Goal: Information Seeking & Learning: Understand process/instructions

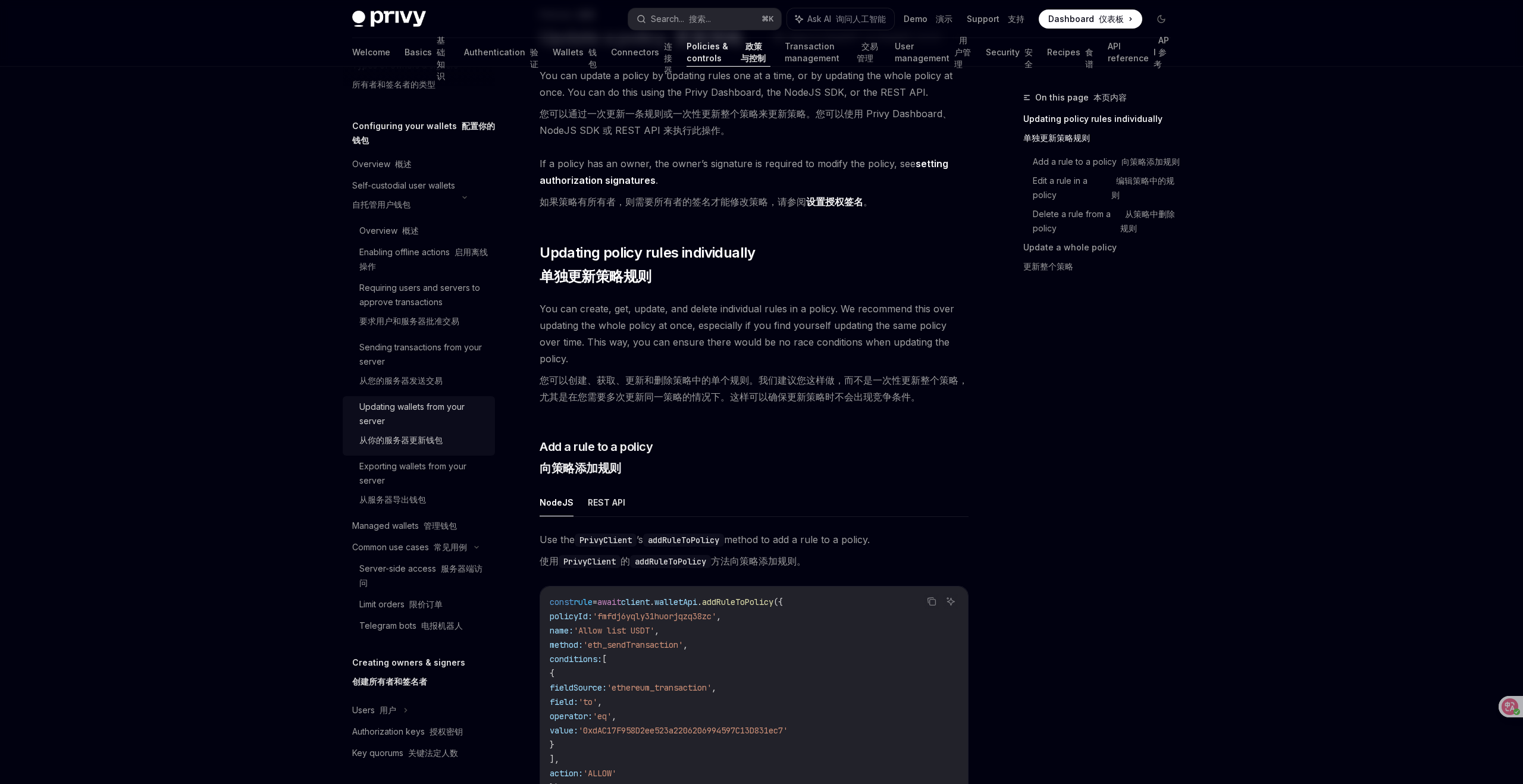
scroll to position [126, 0]
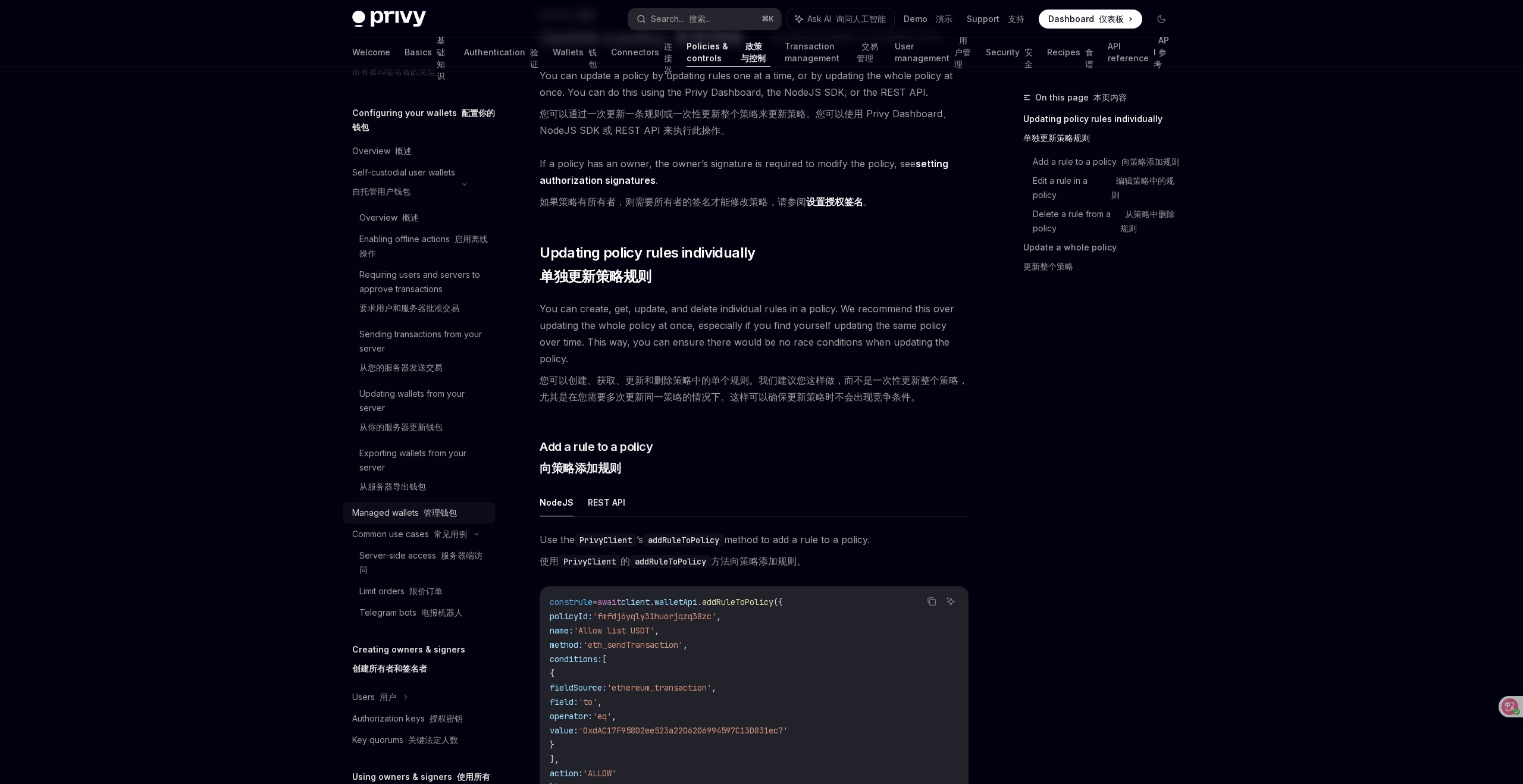
click at [426, 512] on font "管理钱包" at bounding box center [440, 512] width 34 height 10
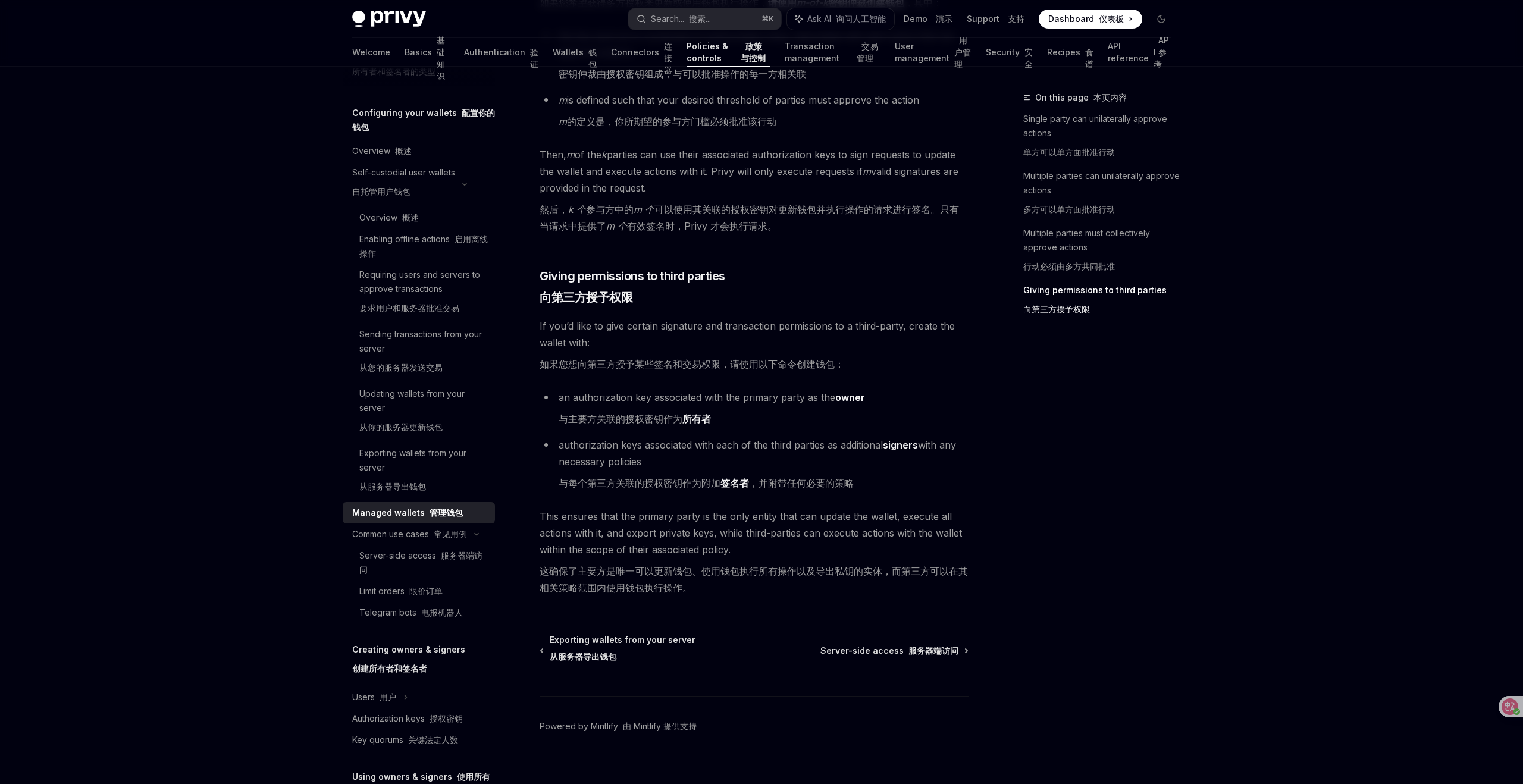
scroll to position [849, 0]
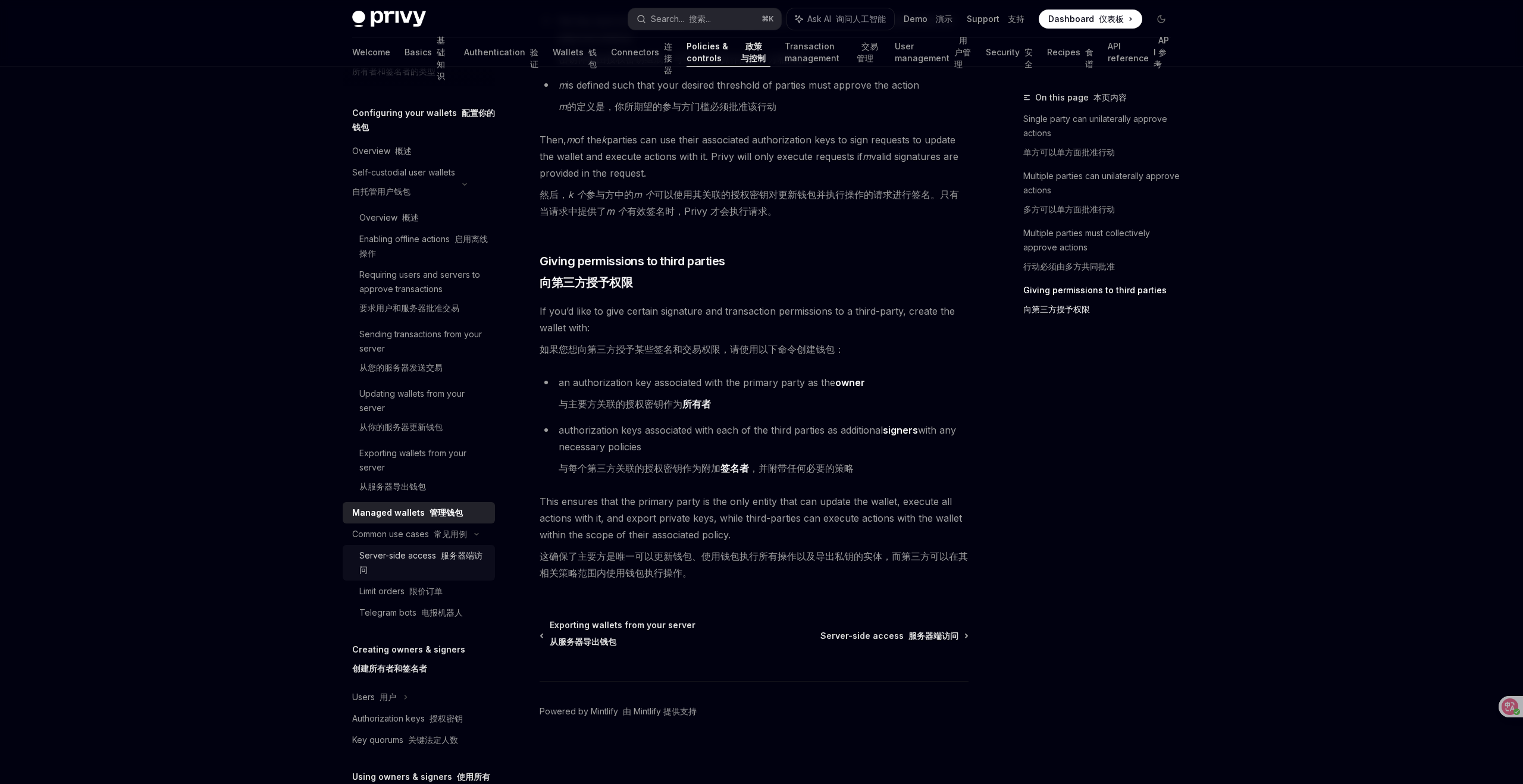
click at [443, 561] on div "Server-side access 服务器端访问" at bounding box center [423, 562] width 129 height 29
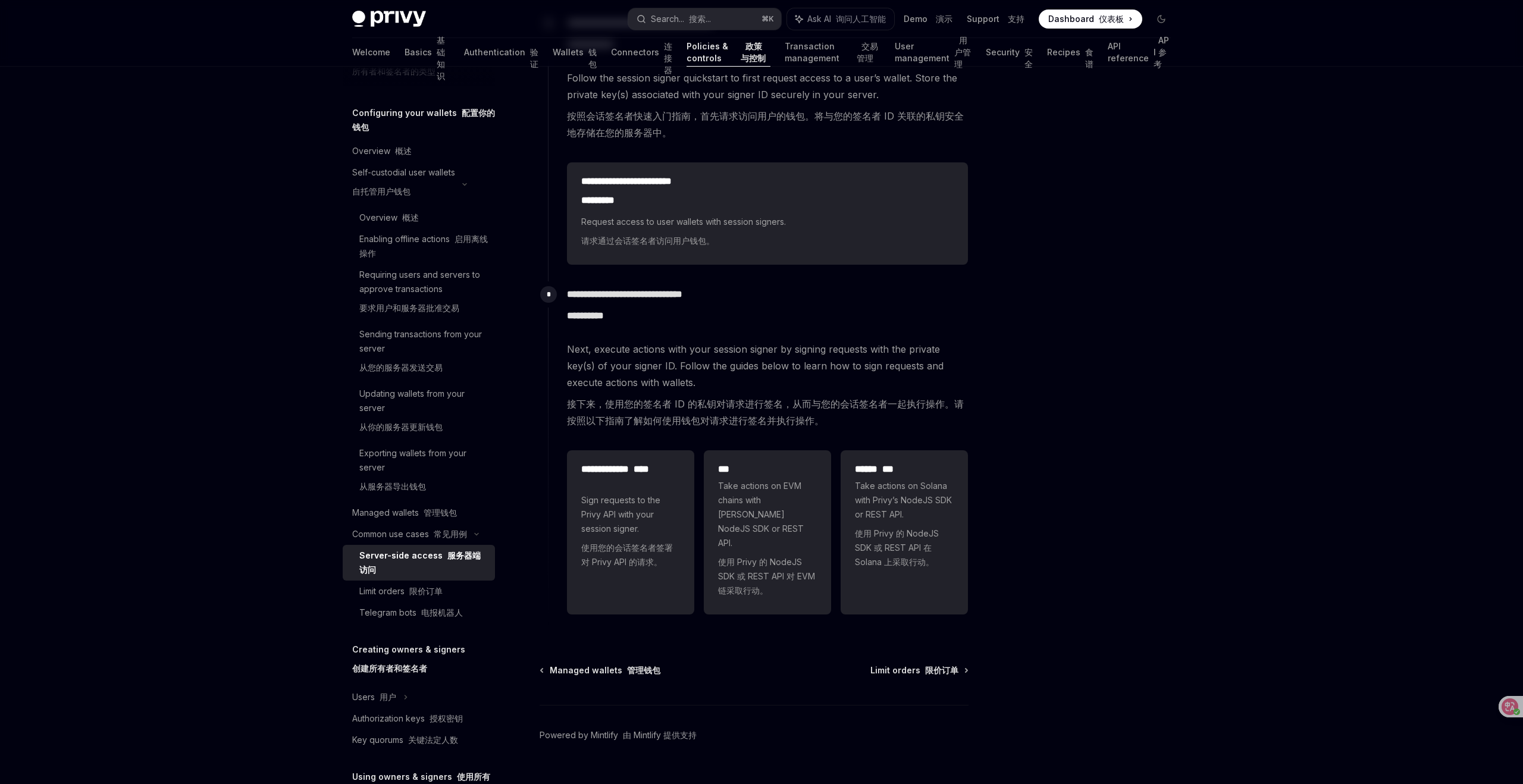
scroll to position [461, 0]
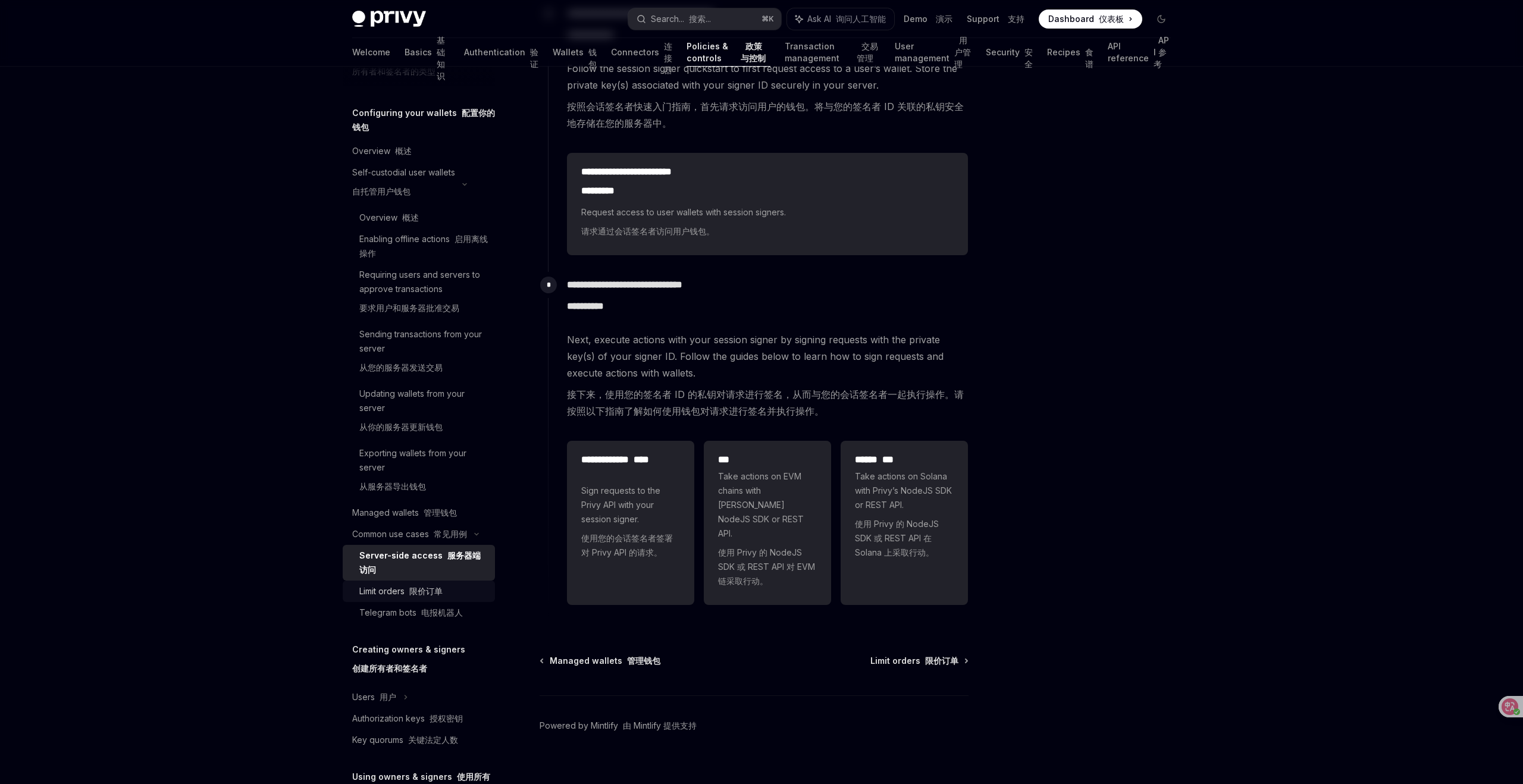
click at [434, 588] on font "限价订单" at bounding box center [426, 591] width 34 height 10
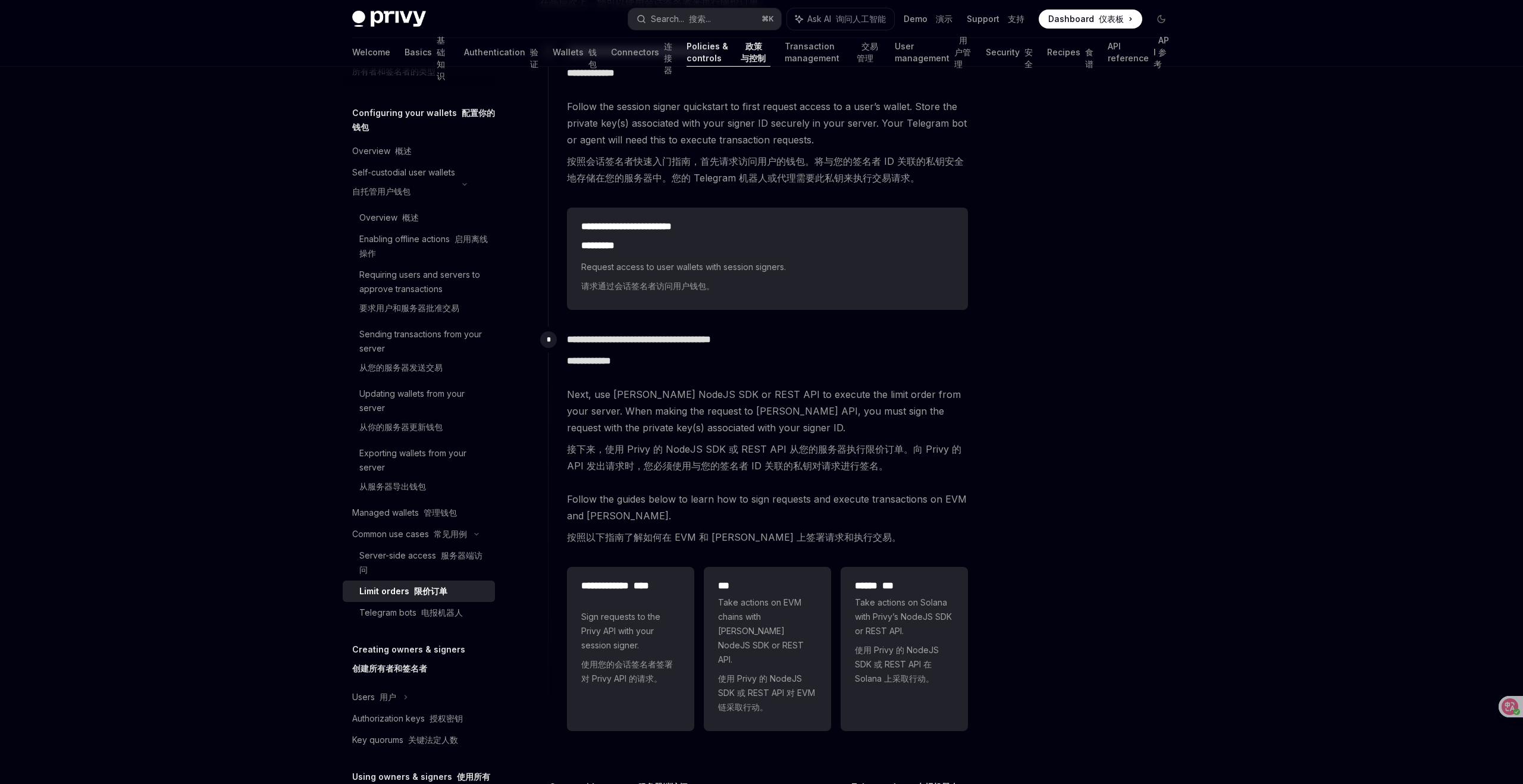
scroll to position [380, 0]
click at [1212, 450] on div "Privy Docs home page Search... 搜索... ⌘ K Ask AI 询问人工智能 Demo 演示 Support 支持 Dashb…" at bounding box center [761, 271] width 1523 height 1302
click at [747, 505] on span "Follow the guides below to learn how to sign requests and execute transactions …" at bounding box center [767, 518] width 401 height 60
click at [435, 614] on font "电报机器人" at bounding box center [442, 612] width 41 height 10
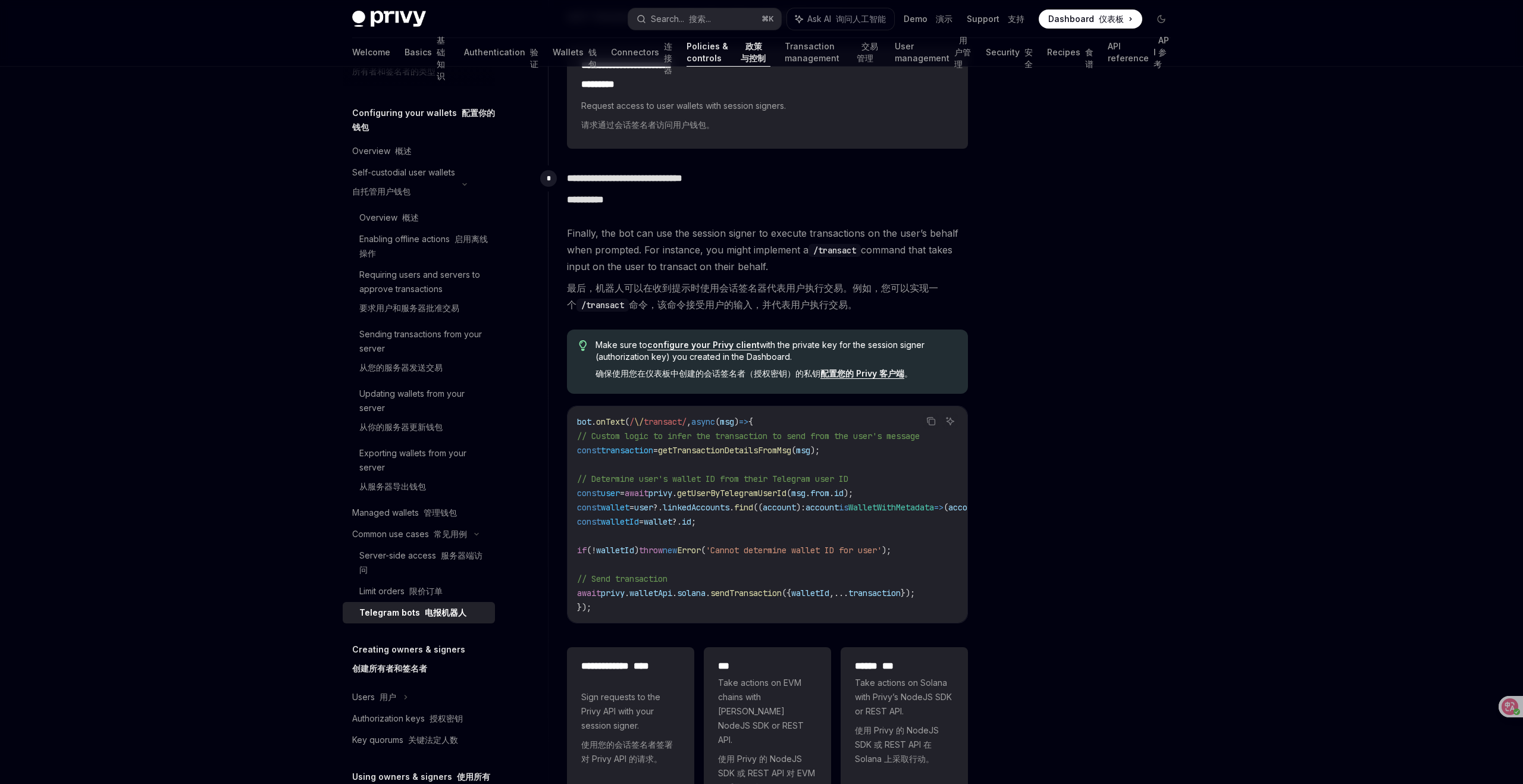
scroll to position [1216, 0]
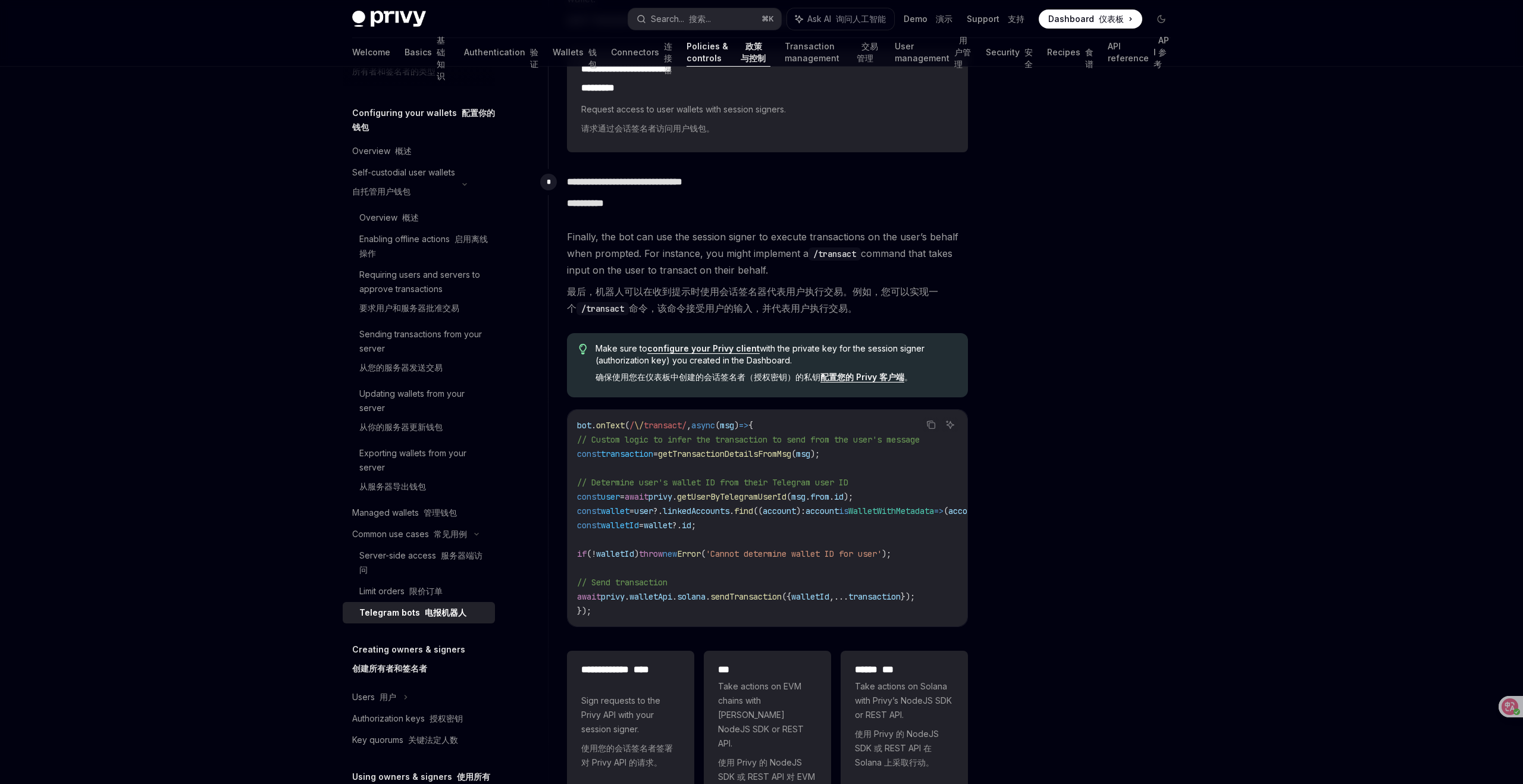
click at [1132, 444] on div at bounding box center [1090, 437] width 181 height 693
click at [1166, 365] on div at bounding box center [1090, 437] width 181 height 693
click at [1130, 282] on div at bounding box center [1090, 437] width 181 height 693
click at [869, 372] on link "配置您的 Privy 客户端" at bounding box center [862, 377] width 84 height 11
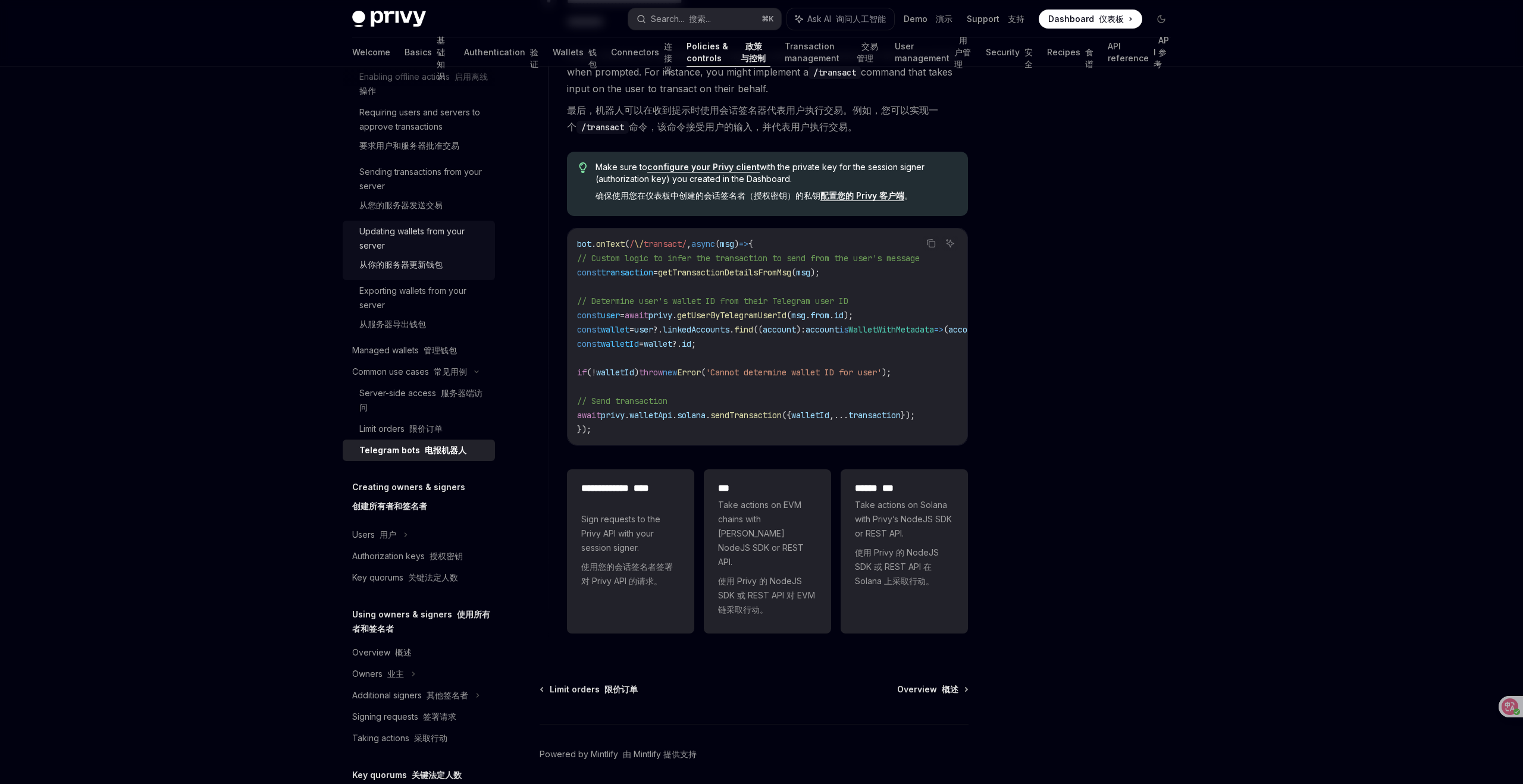
scroll to position [295, 0]
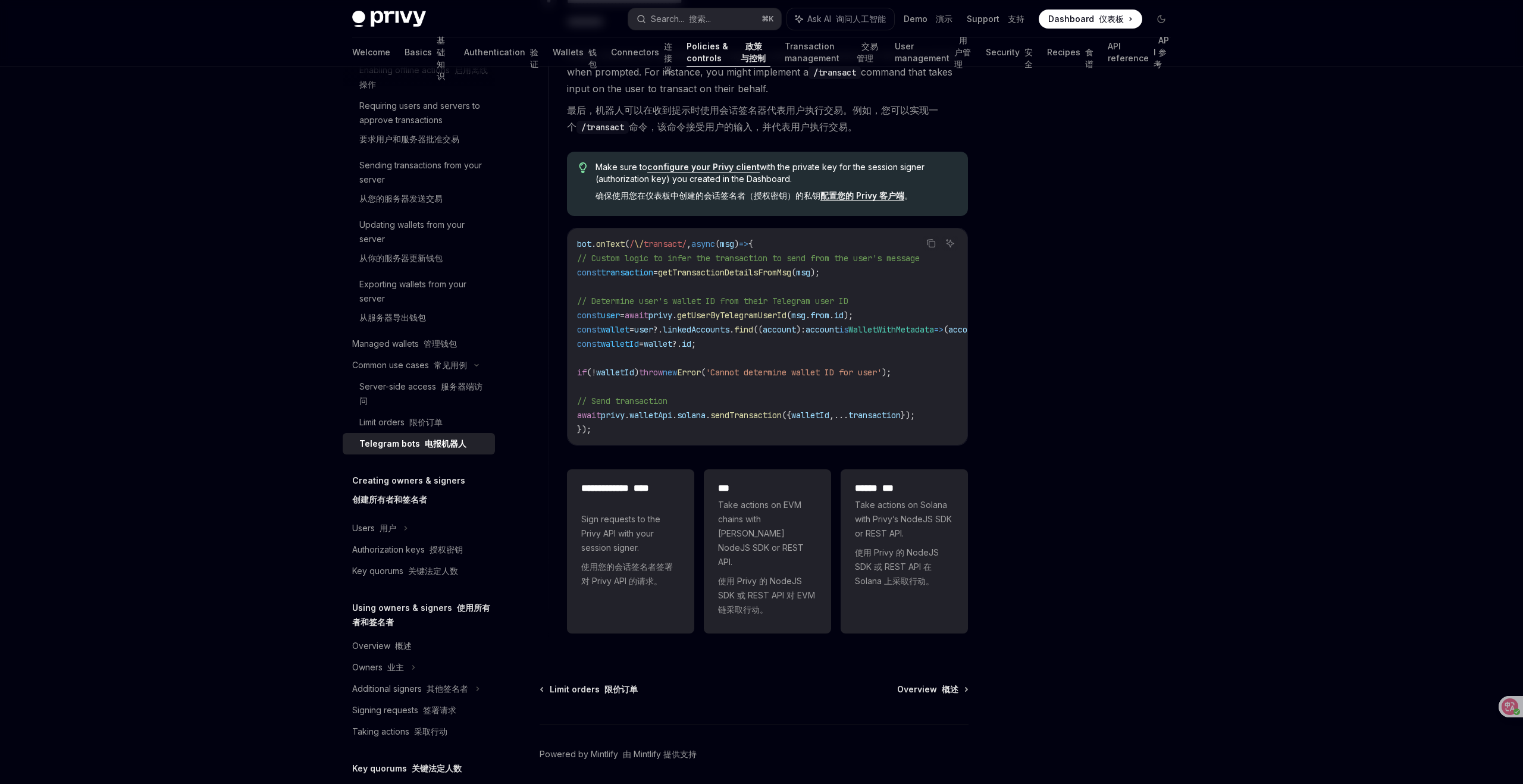
type textarea "*"
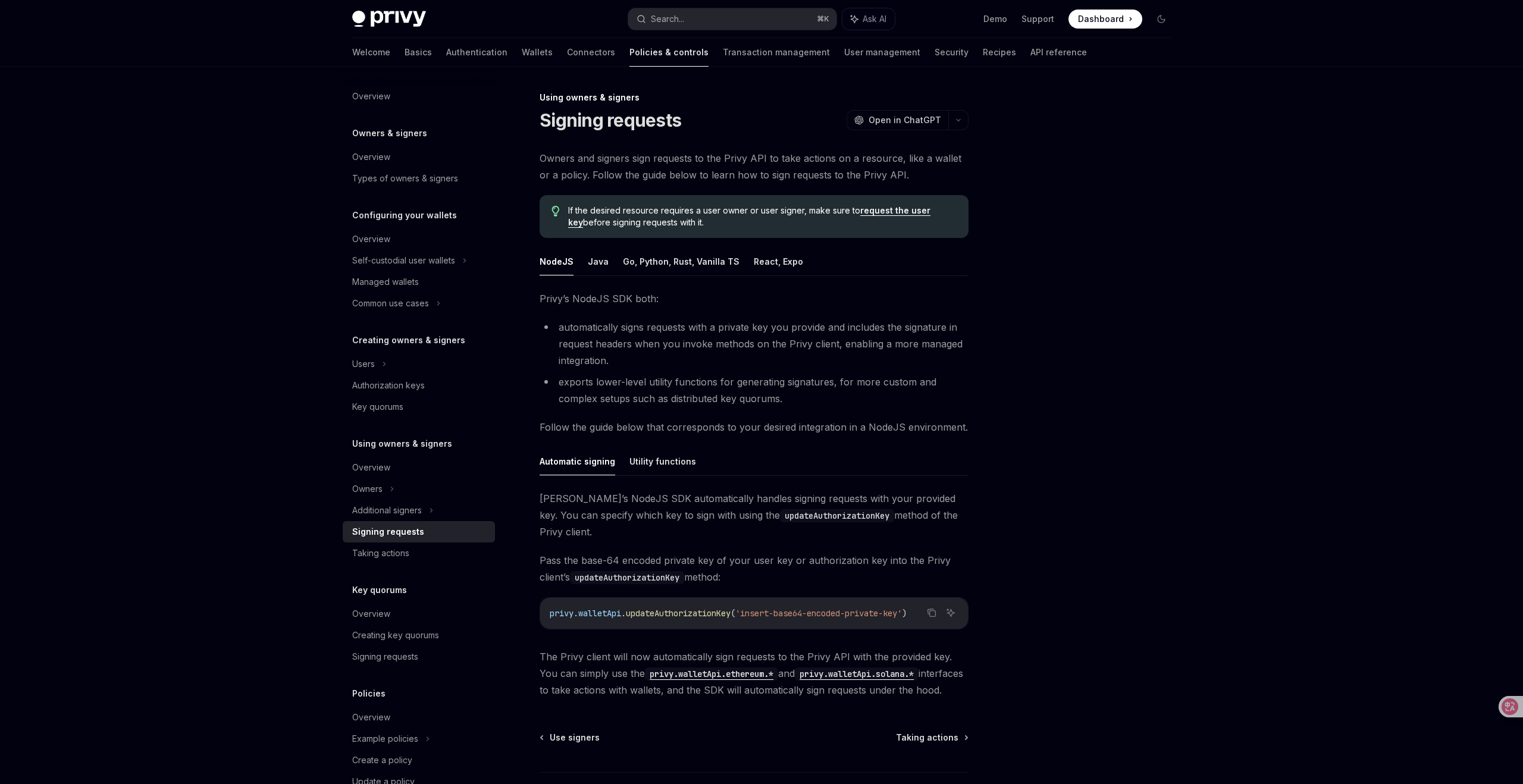
type textarea "*"
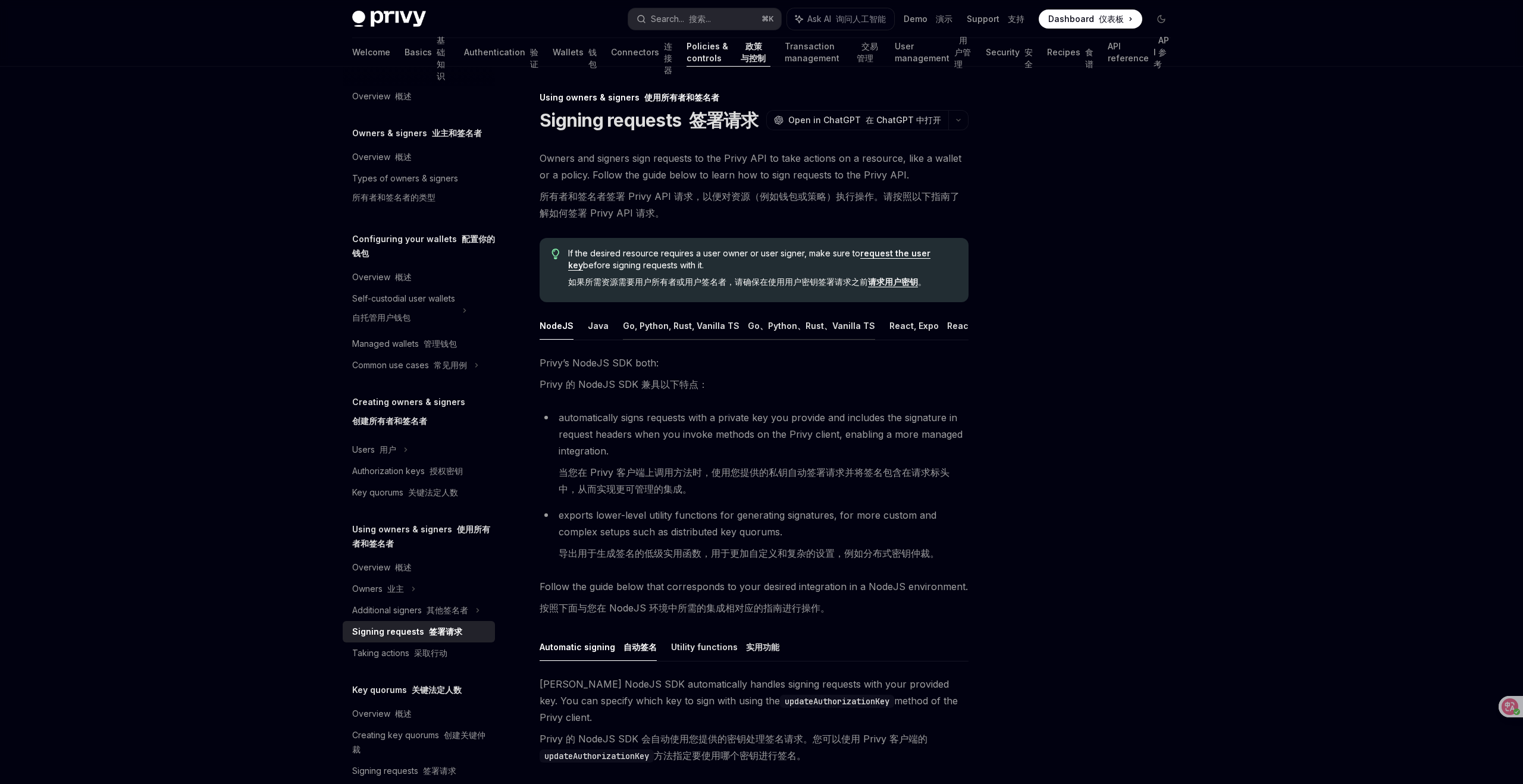
click at [623, 323] on button "Go, Python, Rust, Vanilla TS Go、Python、Rust、Vanilla TS" at bounding box center [749, 326] width 253 height 28
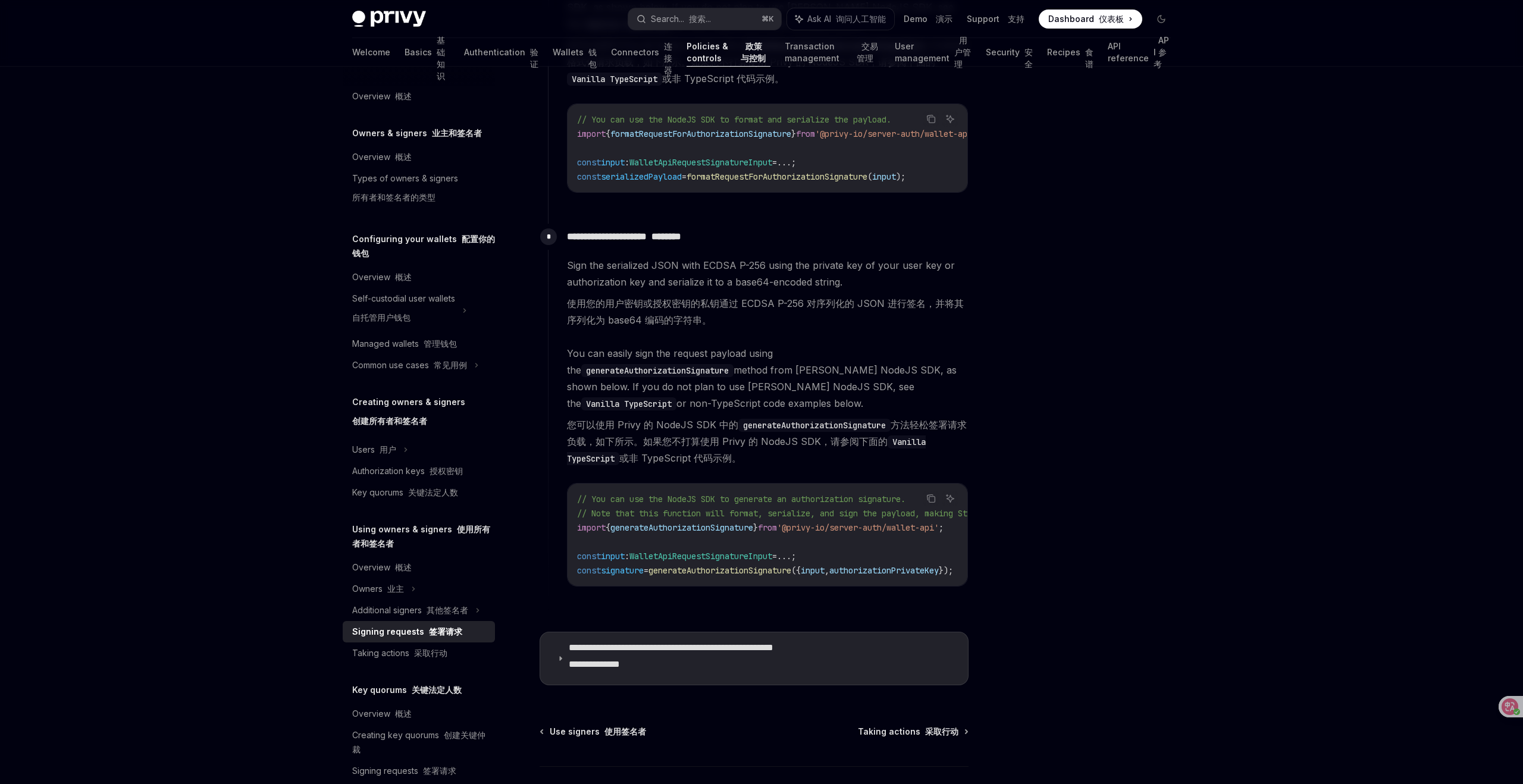
scroll to position [1315, 0]
click at [595, 665] on font "**********" at bounding box center [595, 663] width 51 height 9
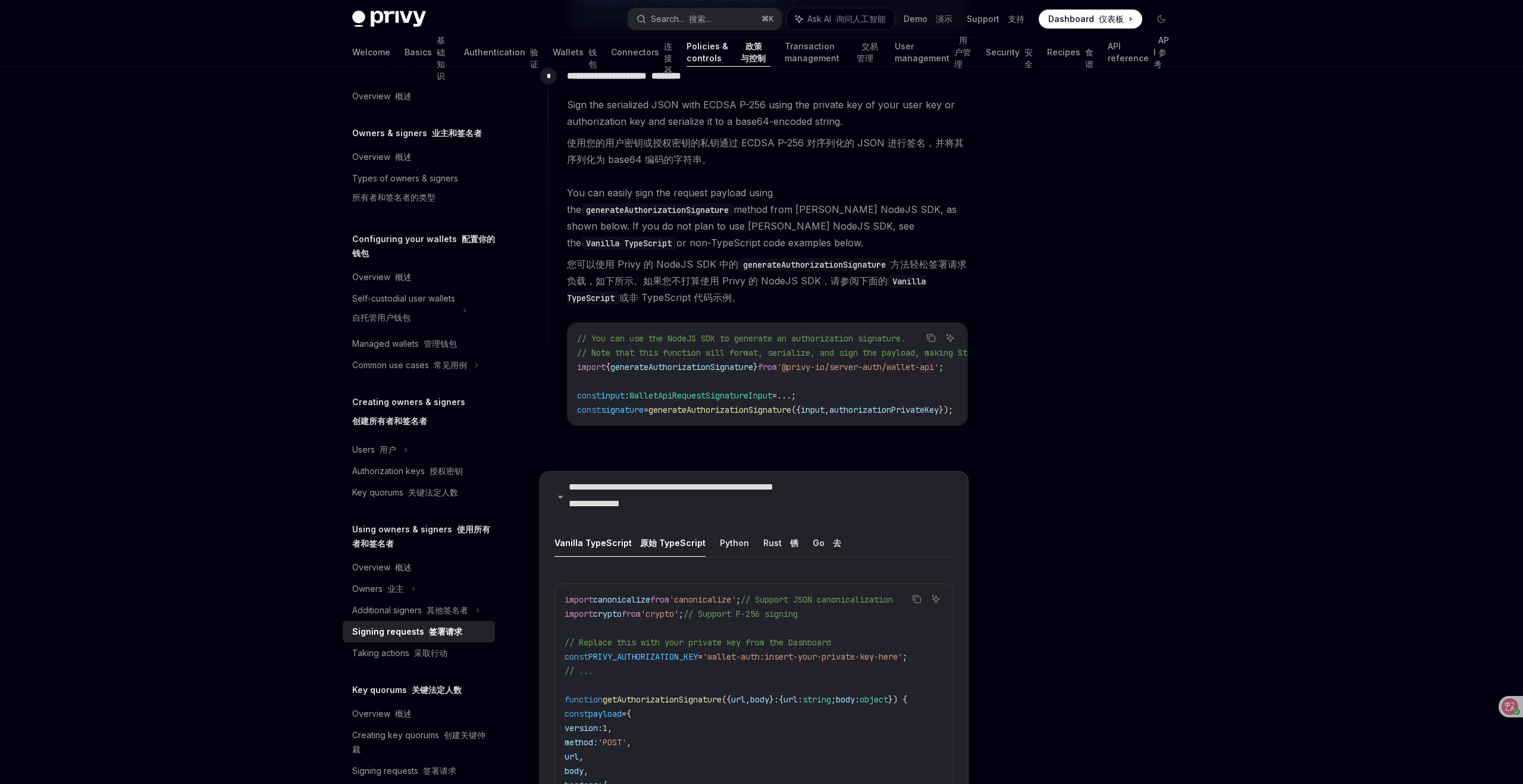
scroll to position [1475, 0]
click at [813, 552] on button "Go 去" at bounding box center [827, 541] width 29 height 28
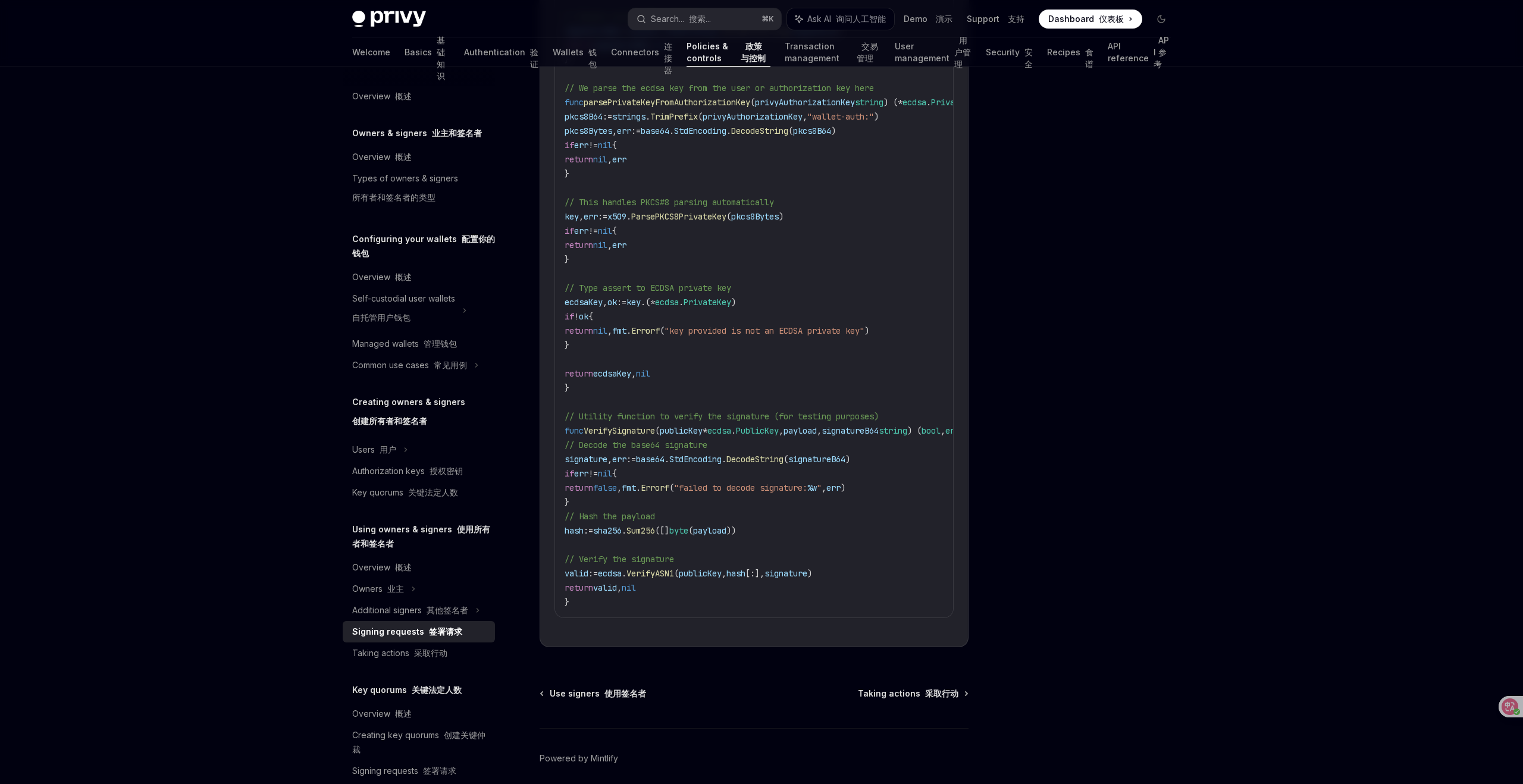
scroll to position [2539, 0]
type textarea "*"
